Goal: Transaction & Acquisition: Purchase product/service

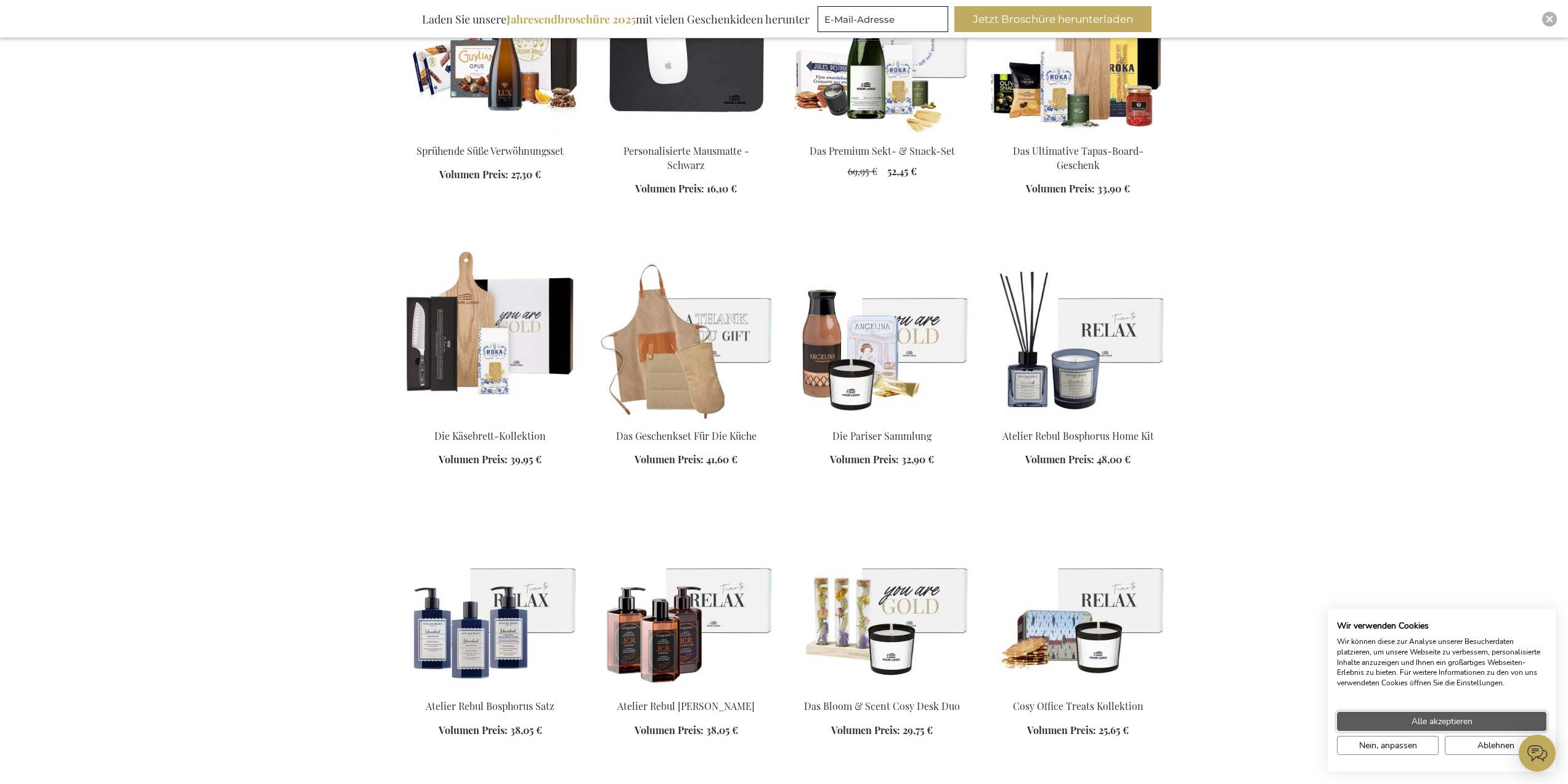
click at [1450, 713] on button "Alle akzeptieren" at bounding box center [1441, 720] width 209 height 19
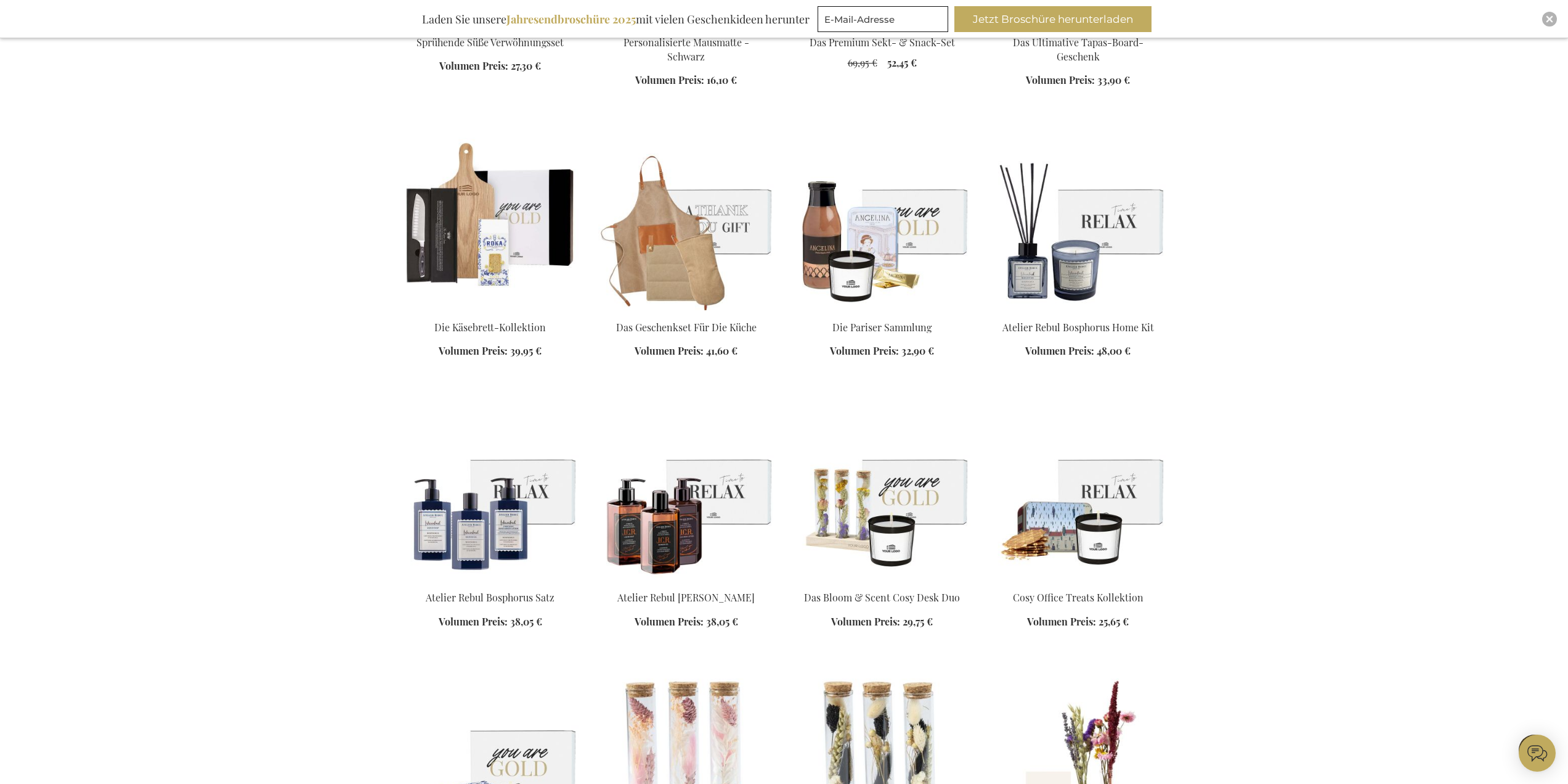
scroll to position [1541, 0]
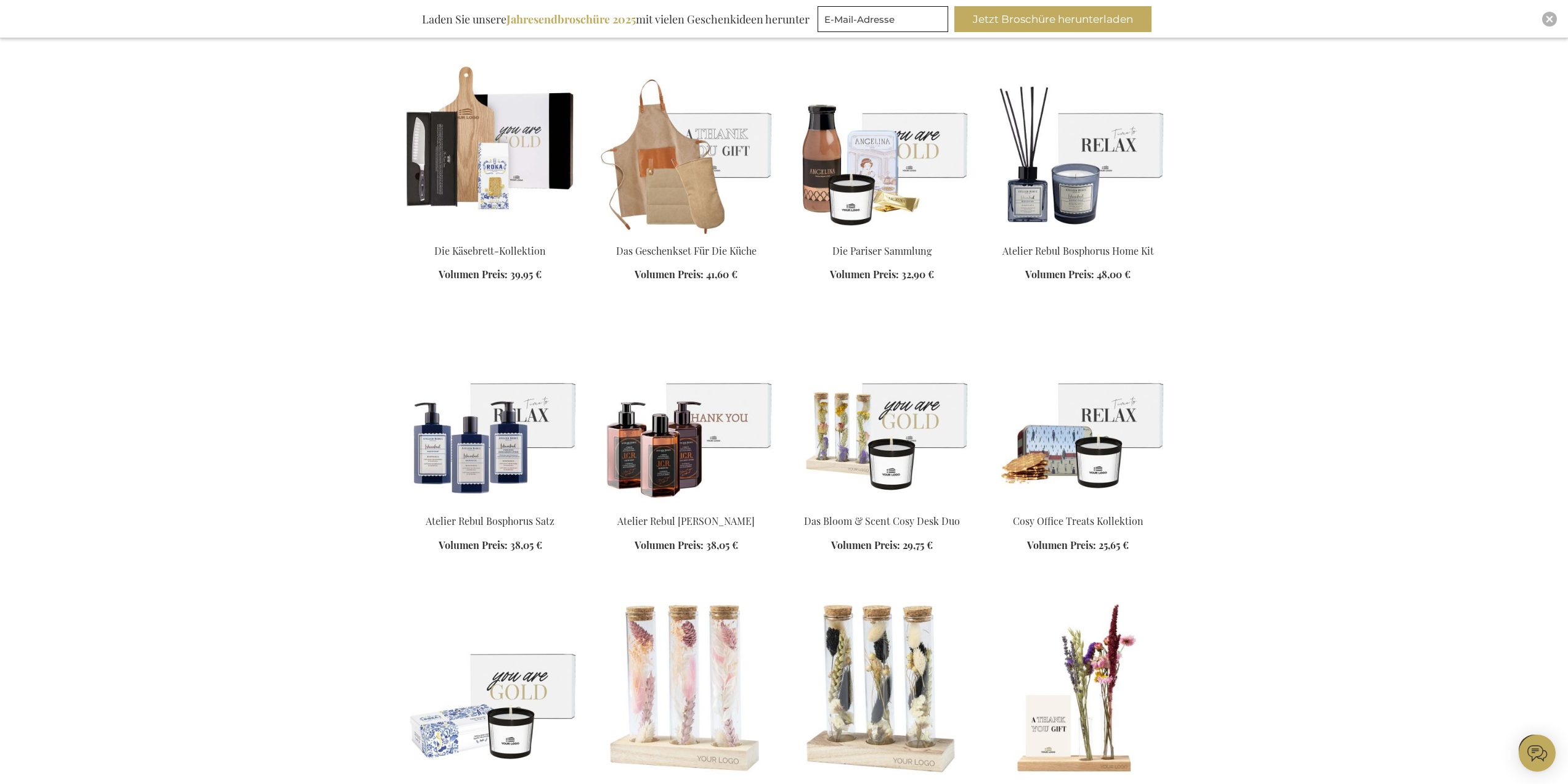
click at [651, 440] on img at bounding box center [687, 418] width 176 height 172
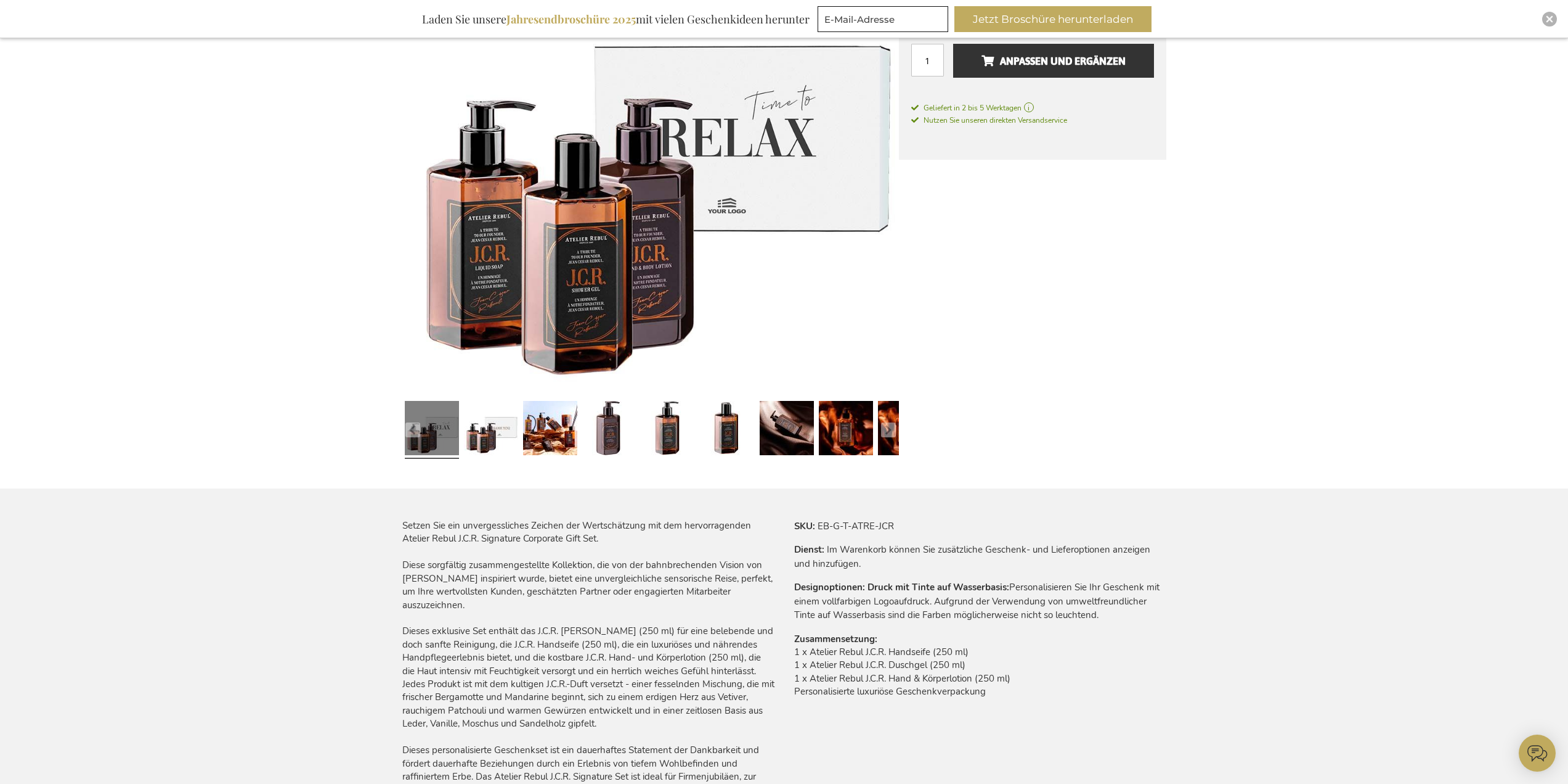
scroll to position [308, 0]
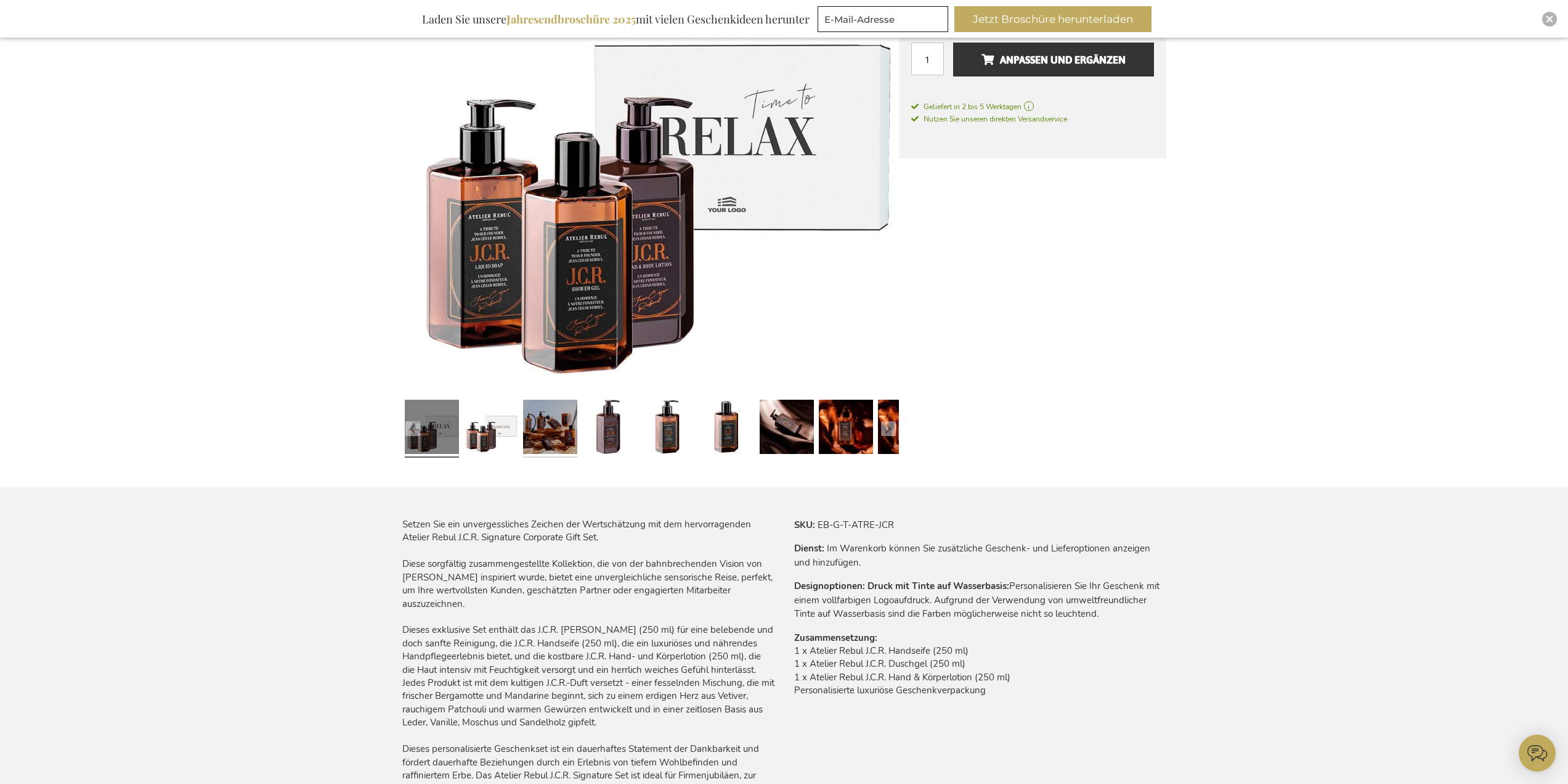
click at [540, 444] on link at bounding box center [550, 428] width 54 height 68
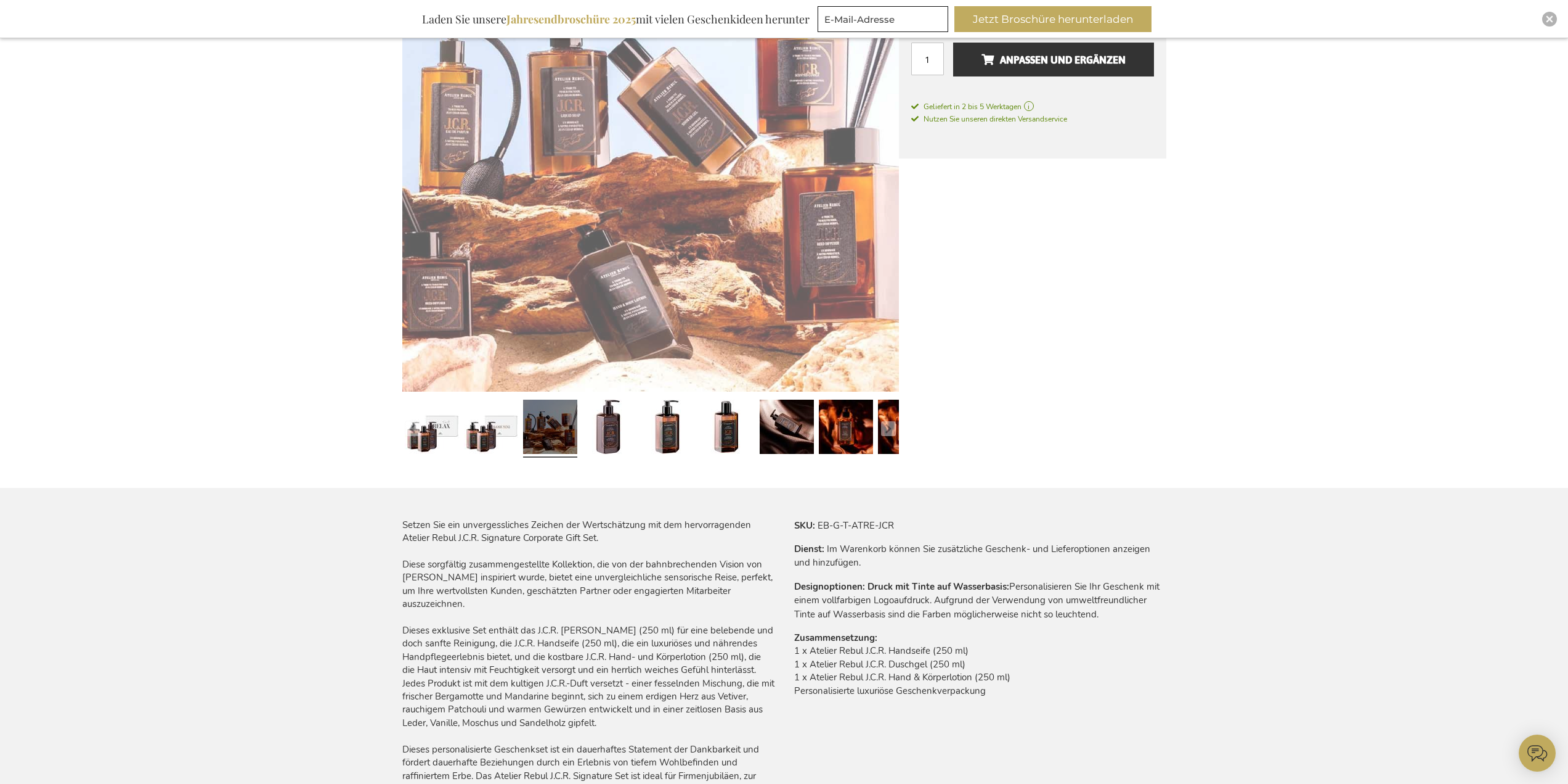
scroll to position [309, 0]
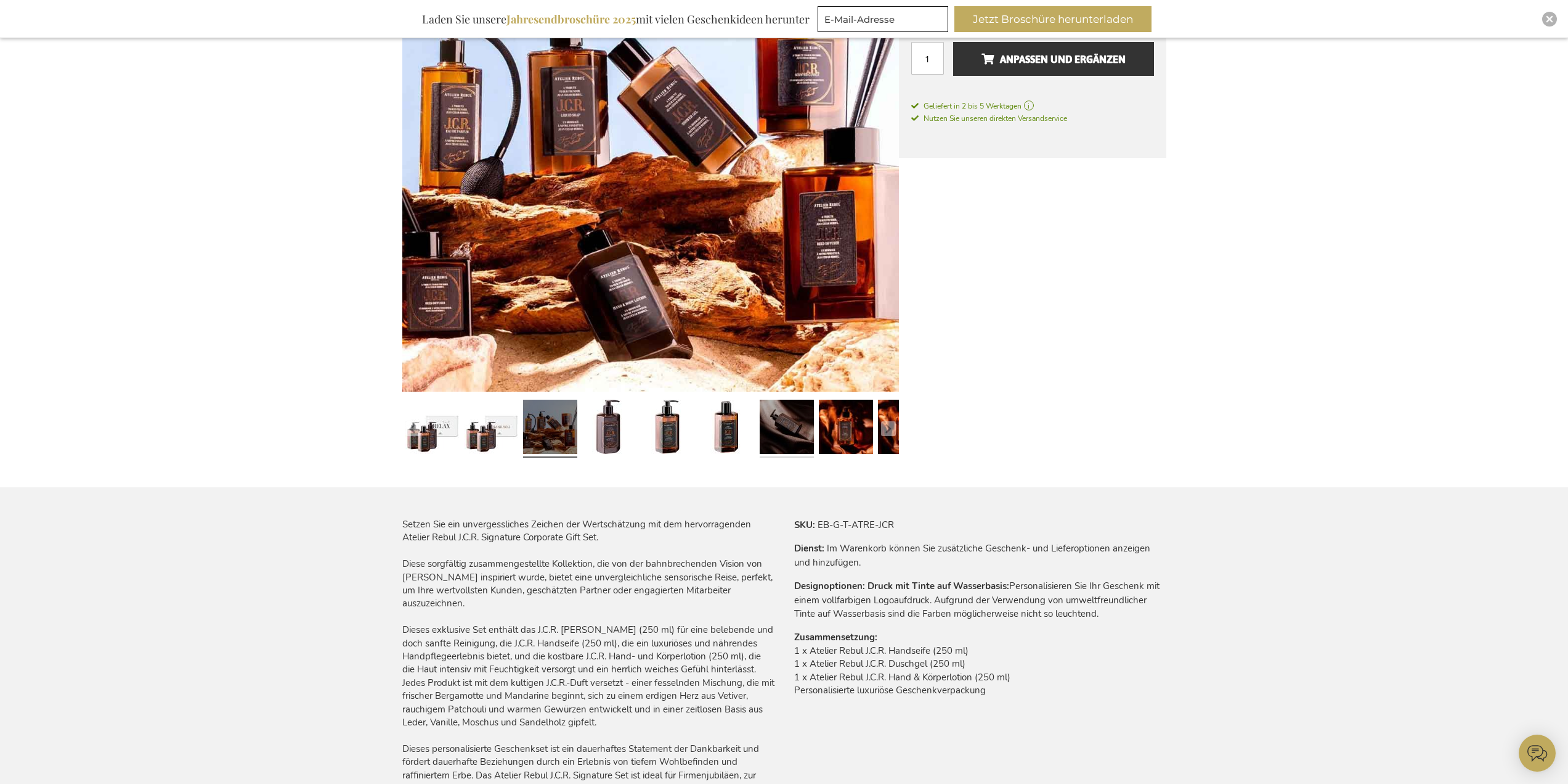
click at [792, 437] on link at bounding box center [787, 428] width 54 height 68
